Goal: Task Accomplishment & Management: Use online tool/utility

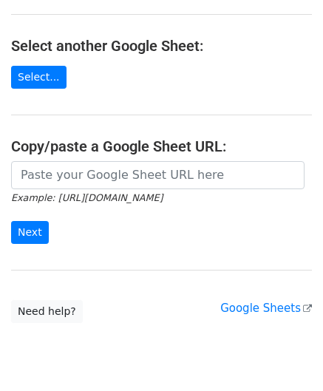
scroll to position [148, 0]
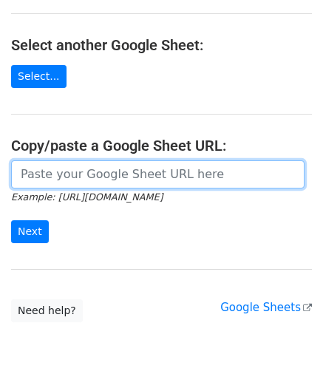
click at [66, 170] on input "url" at bounding box center [157, 174] width 293 height 28
paste input "[URL][DOMAIN_NAME]"
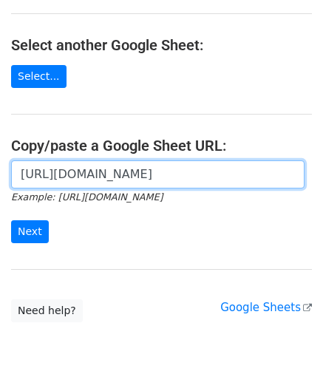
scroll to position [0, 332]
type input "[URL][DOMAIN_NAME]"
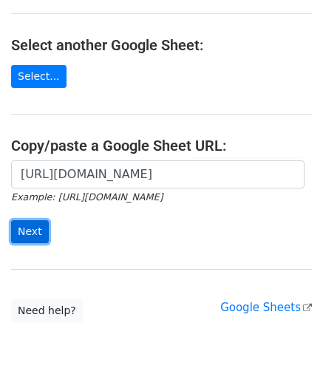
click at [29, 225] on input "Next" at bounding box center [30, 231] width 38 height 23
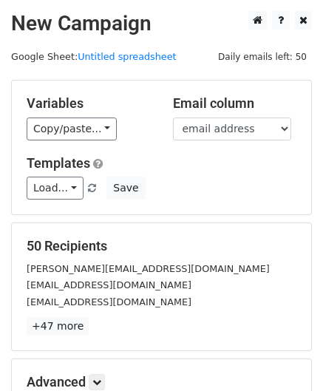
scroll to position [180, 0]
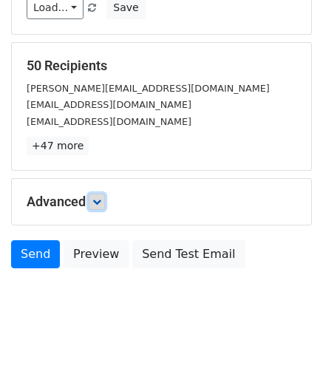
click at [100, 199] on icon at bounding box center [96, 201] width 9 height 9
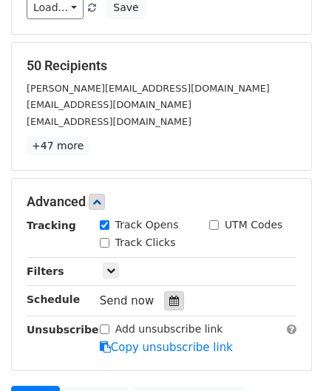
click at [169, 296] on icon at bounding box center [174, 301] width 10 height 10
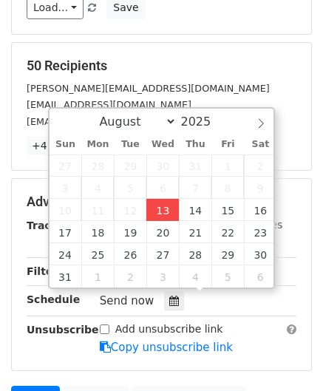
type input "2025-08-13 12:00"
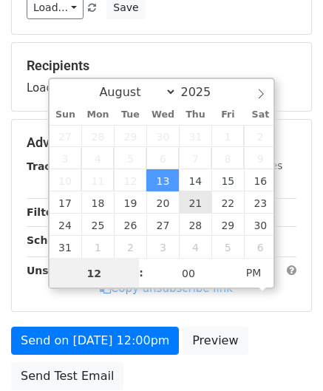
paste input "6"
type input "6"
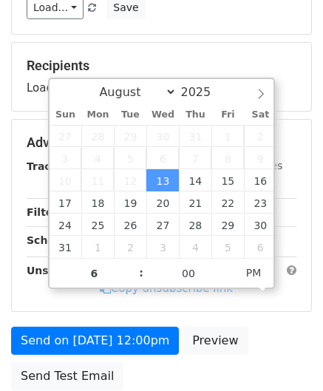
type input "2025-08-13 18:00"
